Goal: Task Accomplishment & Management: Manage account settings

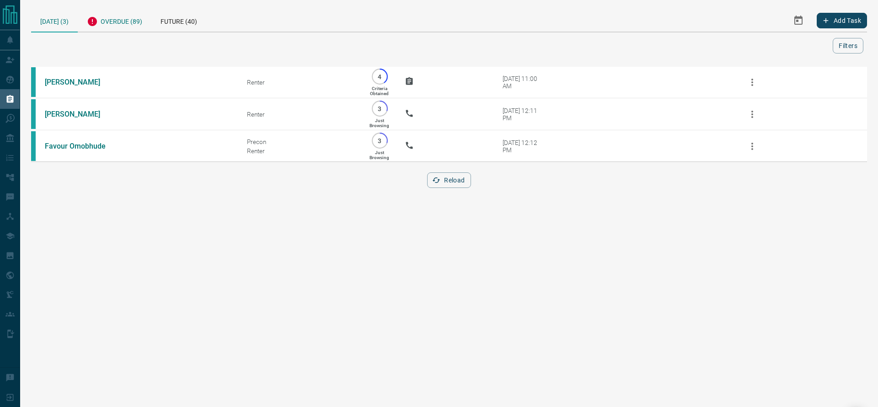
click at [134, 21] on div "Overdue (89)" at bounding box center [115, 20] width 74 height 22
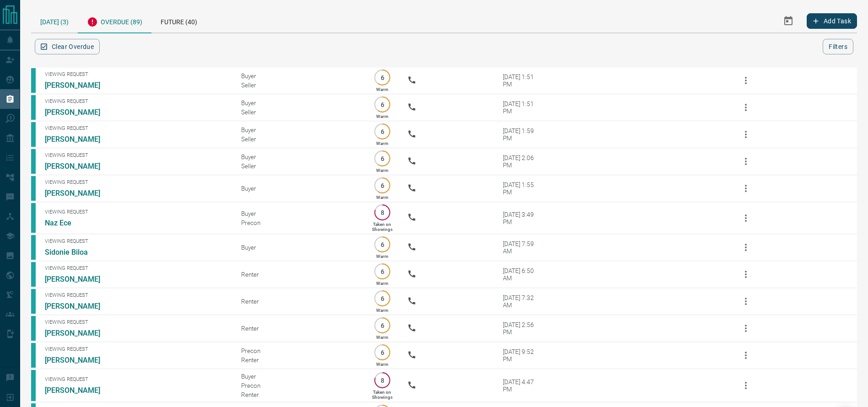
click at [45, 19] on div "[DATE] (3)" at bounding box center [54, 20] width 47 height 23
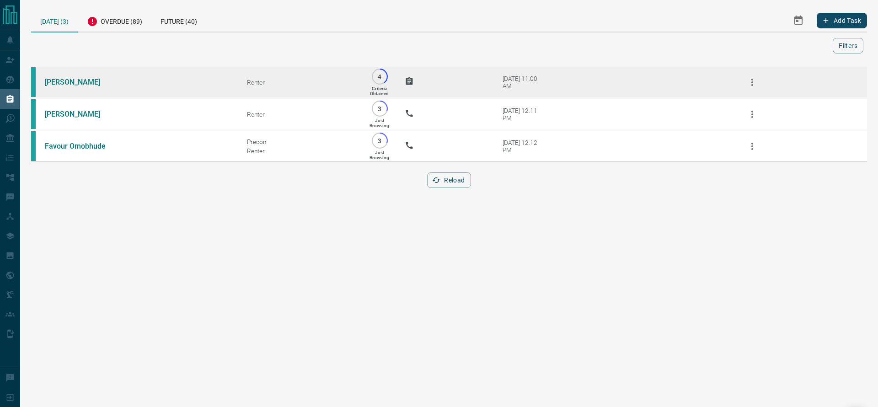
click at [64, 78] on td "[PERSON_NAME]" at bounding box center [132, 82] width 202 height 32
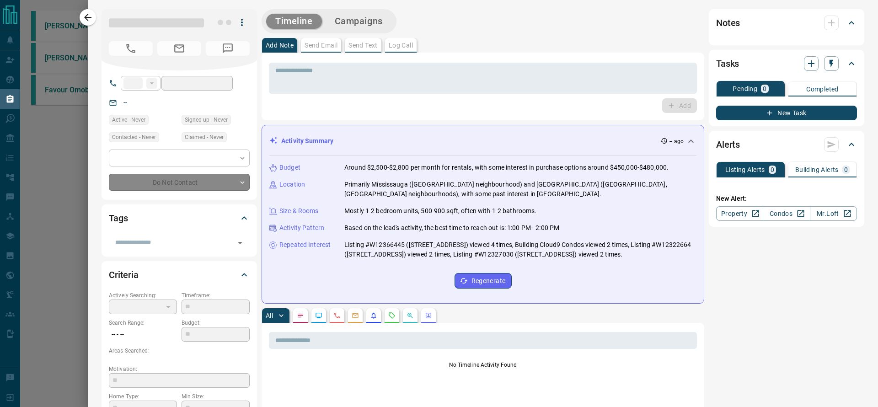
type input "**"
type input "**********"
type input "*"
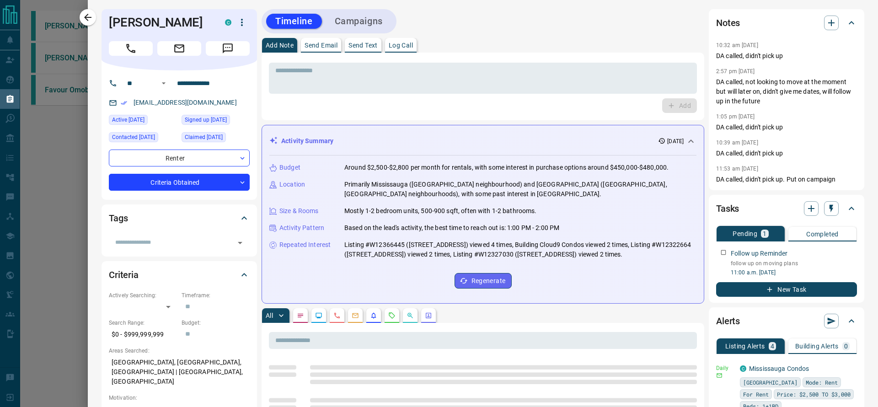
click at [79, 15] on div at bounding box center [439, 203] width 878 height 407
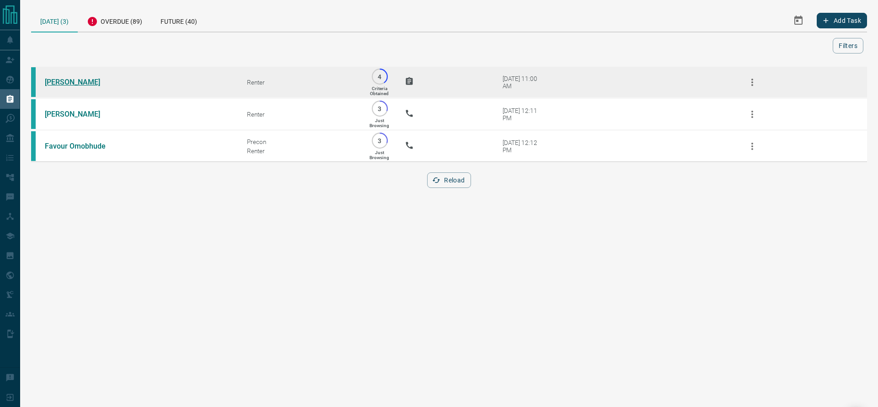
click at [52, 81] on link "[PERSON_NAME]" at bounding box center [79, 82] width 69 height 9
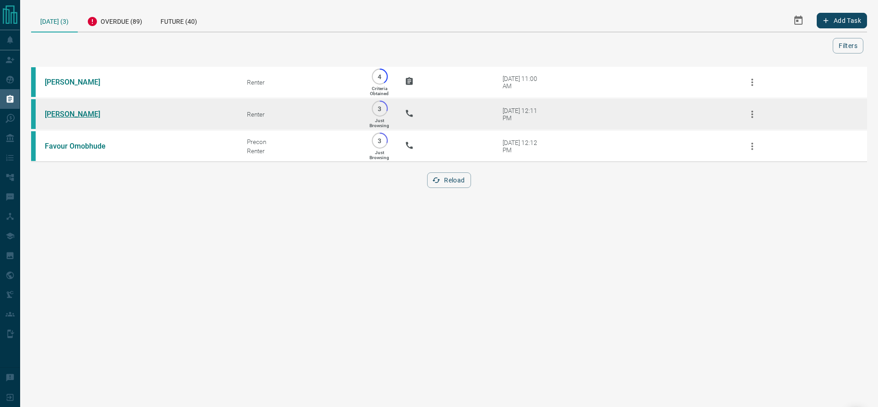
click at [57, 116] on link "[PERSON_NAME]" at bounding box center [79, 114] width 69 height 9
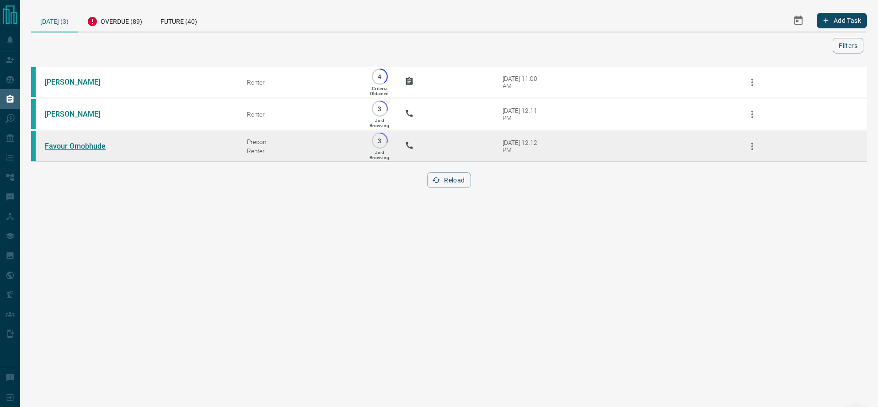
click at [99, 150] on link "Favour Omobhude" at bounding box center [79, 146] width 69 height 9
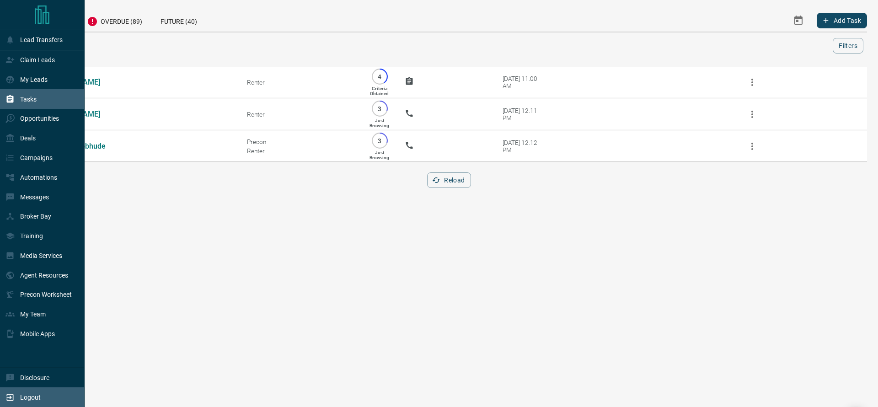
click at [5, 393] on icon at bounding box center [9, 397] width 9 height 9
